Goal: Information Seeking & Learning: Understand process/instructions

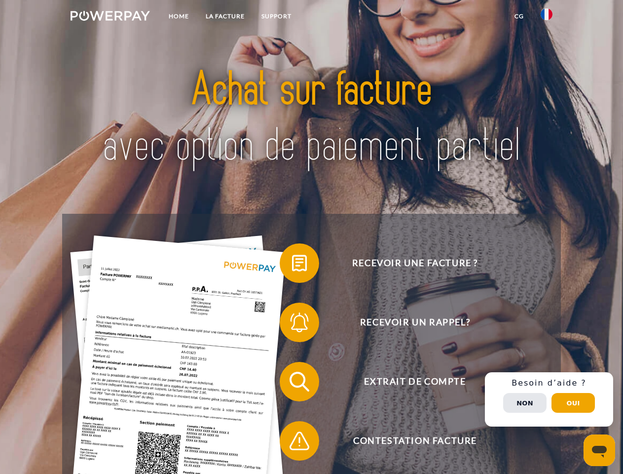
click at [110, 17] on img at bounding box center [110, 16] width 79 height 10
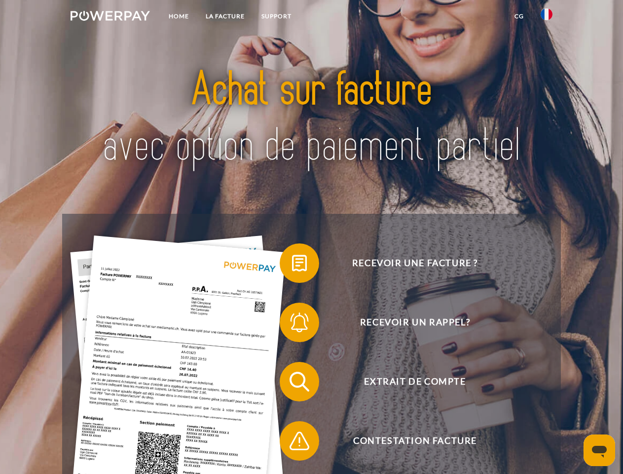
click at [547, 17] on img at bounding box center [547, 14] width 12 height 12
click at [519, 16] on link "CG" at bounding box center [519, 16] width 26 height 18
click at [292, 265] on span at bounding box center [284, 262] width 49 height 49
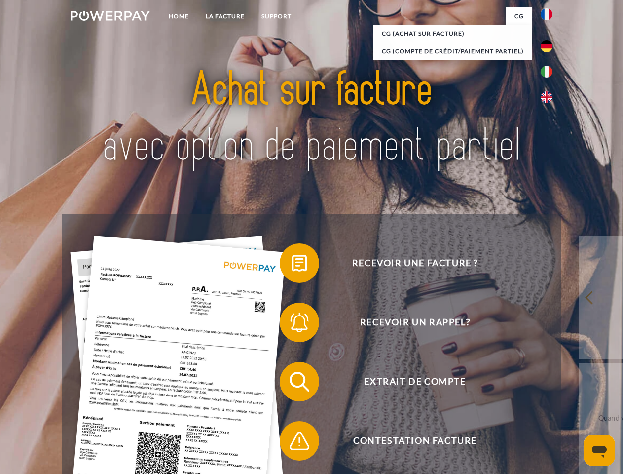
click at [292, 324] on span at bounding box center [284, 321] width 49 height 49
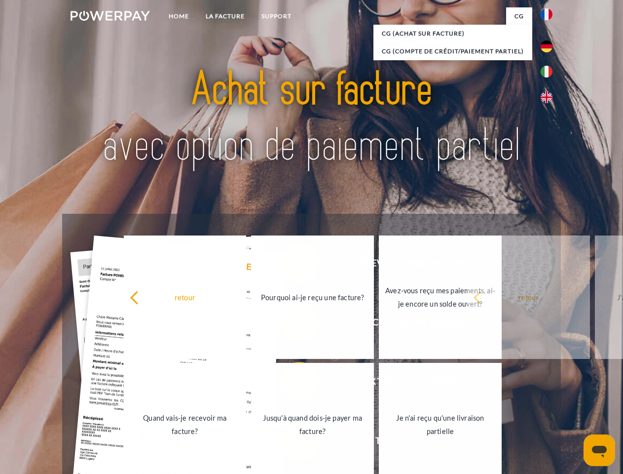
click at [292, 383] on link "Jusqu'à quand dois-je payer ma facture?" at bounding box center [312, 424] width 123 height 123
click at [292, 443] on span at bounding box center [284, 440] width 49 height 49
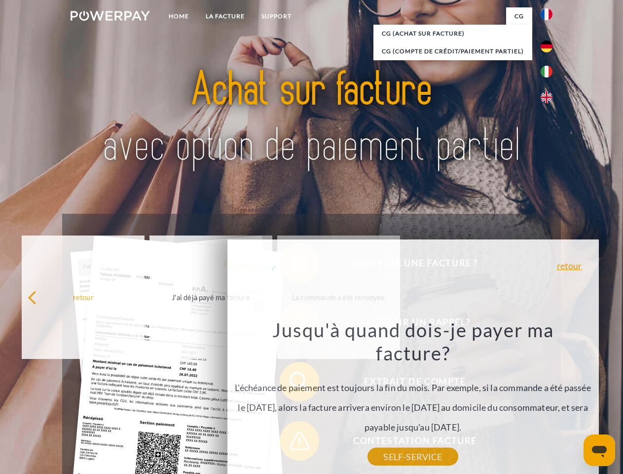
click at [549, 399] on div "Recevoir une facture ? Recevoir un rappel? Extrait de compte retour" at bounding box center [311, 411] width 498 height 395
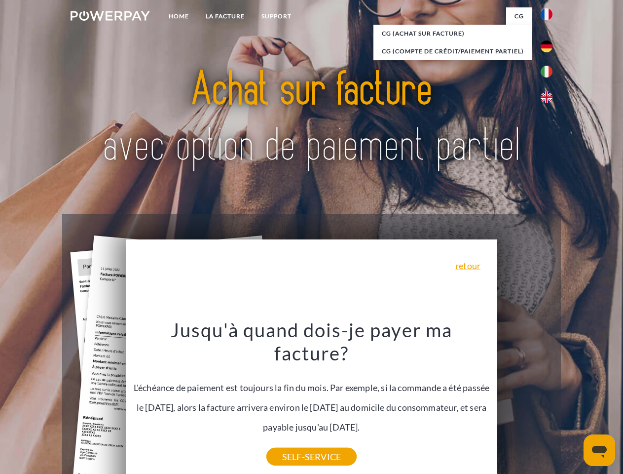
click at [525, 401] on span "Extrait de compte" at bounding box center [415, 381] width 242 height 39
click at [573, 403] on header "Home LA FACTURE Support" at bounding box center [311, 340] width 623 height 681
